Goal: Transaction & Acquisition: Purchase product/service

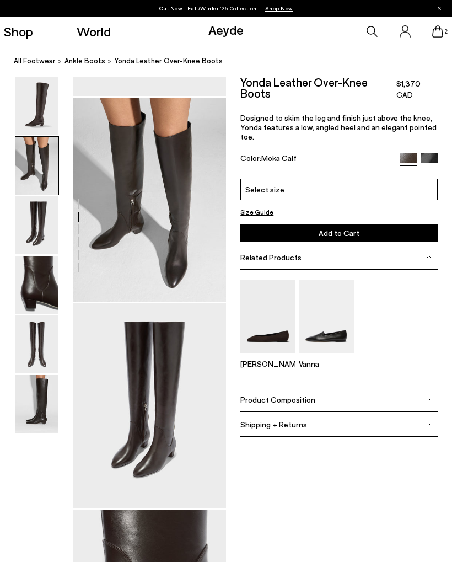
scroll to position [184, 0]
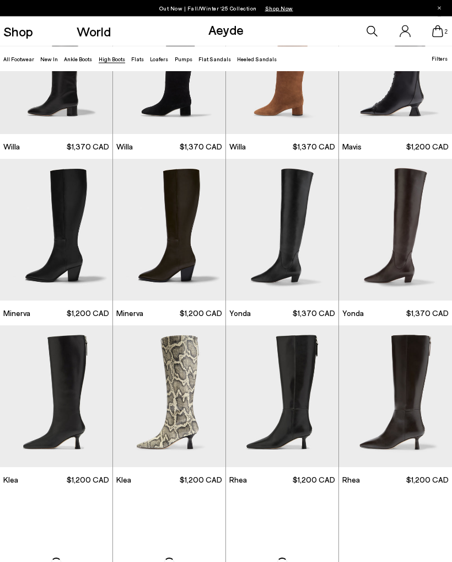
scroll to position [235, 0]
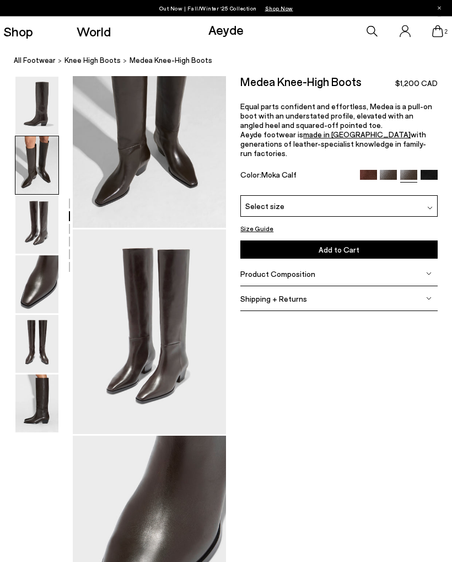
scroll to position [259, 0]
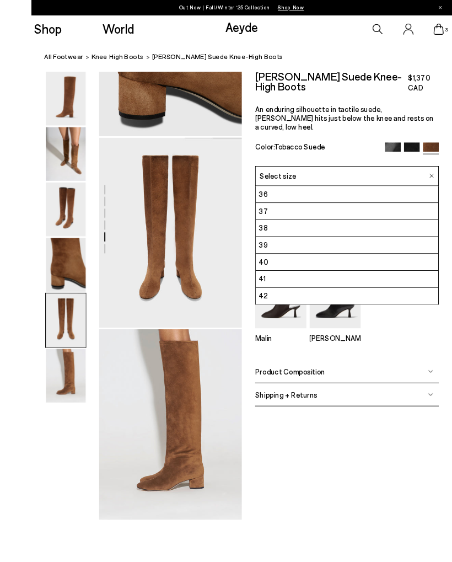
scroll to position [817, 0]
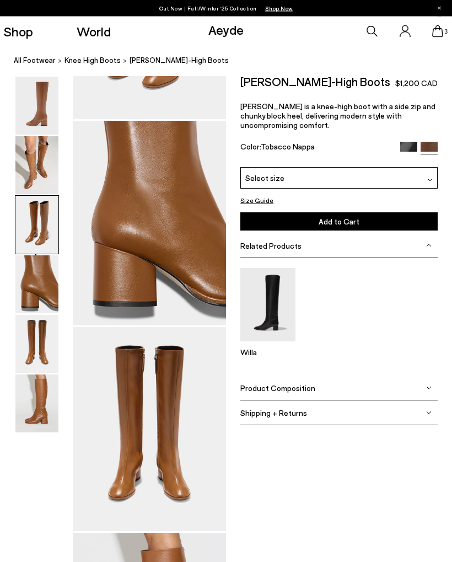
scroll to position [618, 0]
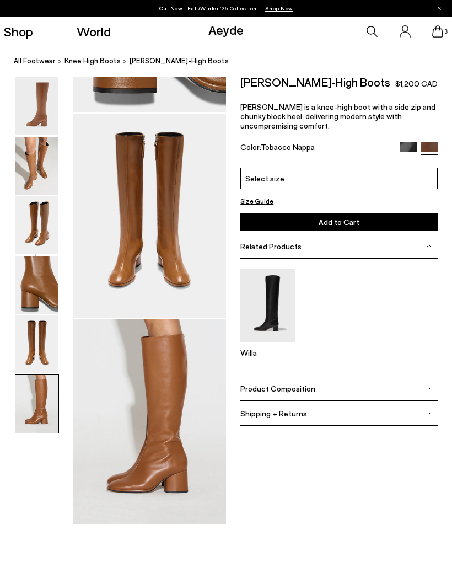
click at [47, 200] on img at bounding box center [36, 225] width 43 height 58
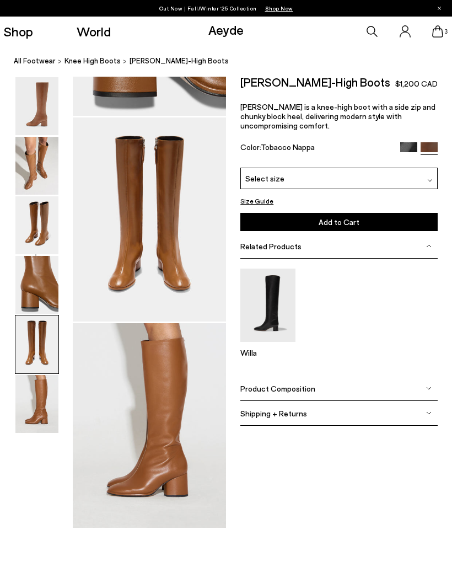
scroll to position [774, 0]
